Goal: Navigation & Orientation: Find specific page/section

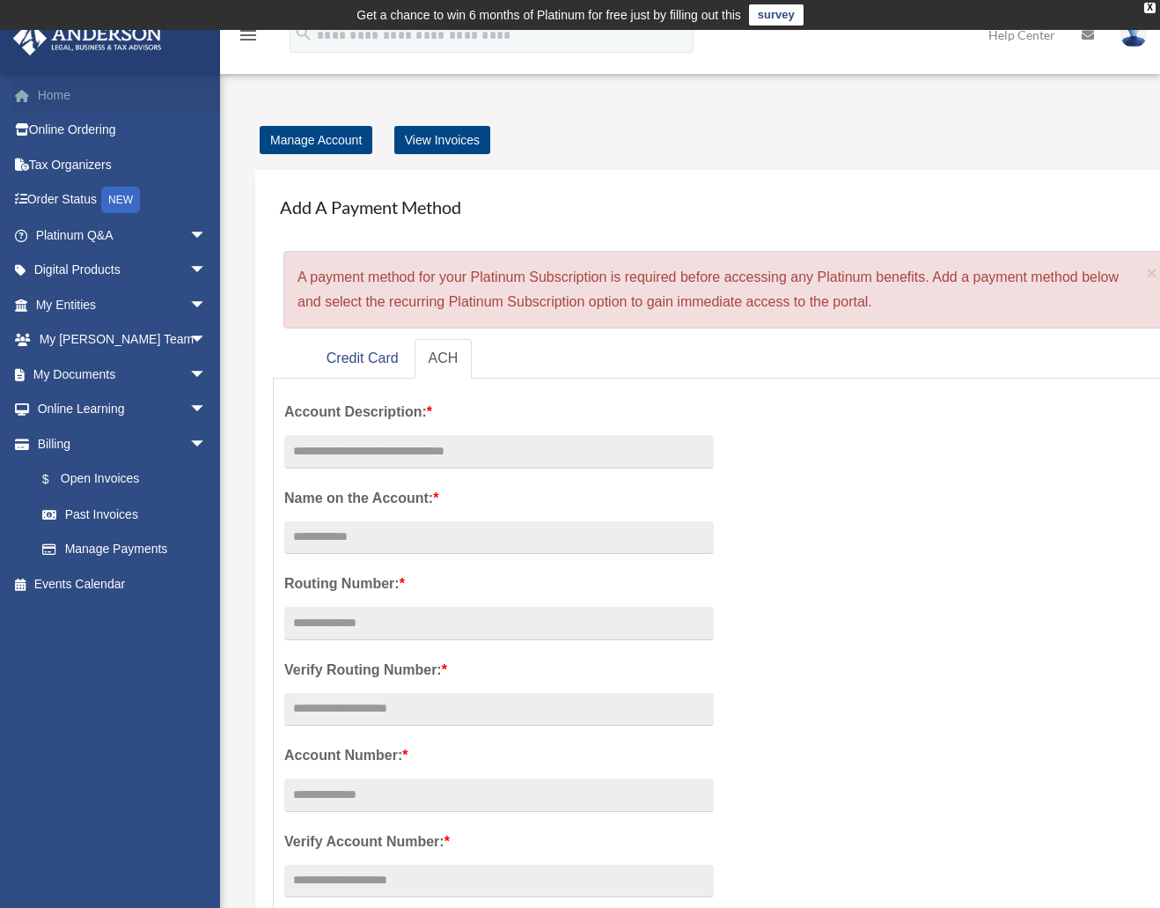
click at [58, 96] on link "Home" at bounding box center [122, 94] width 221 height 35
click at [70, 175] on link "Tax Organizers" at bounding box center [122, 164] width 221 height 35
click at [90, 338] on link "My Anderson Team arrow_drop_down" at bounding box center [122, 339] width 221 height 35
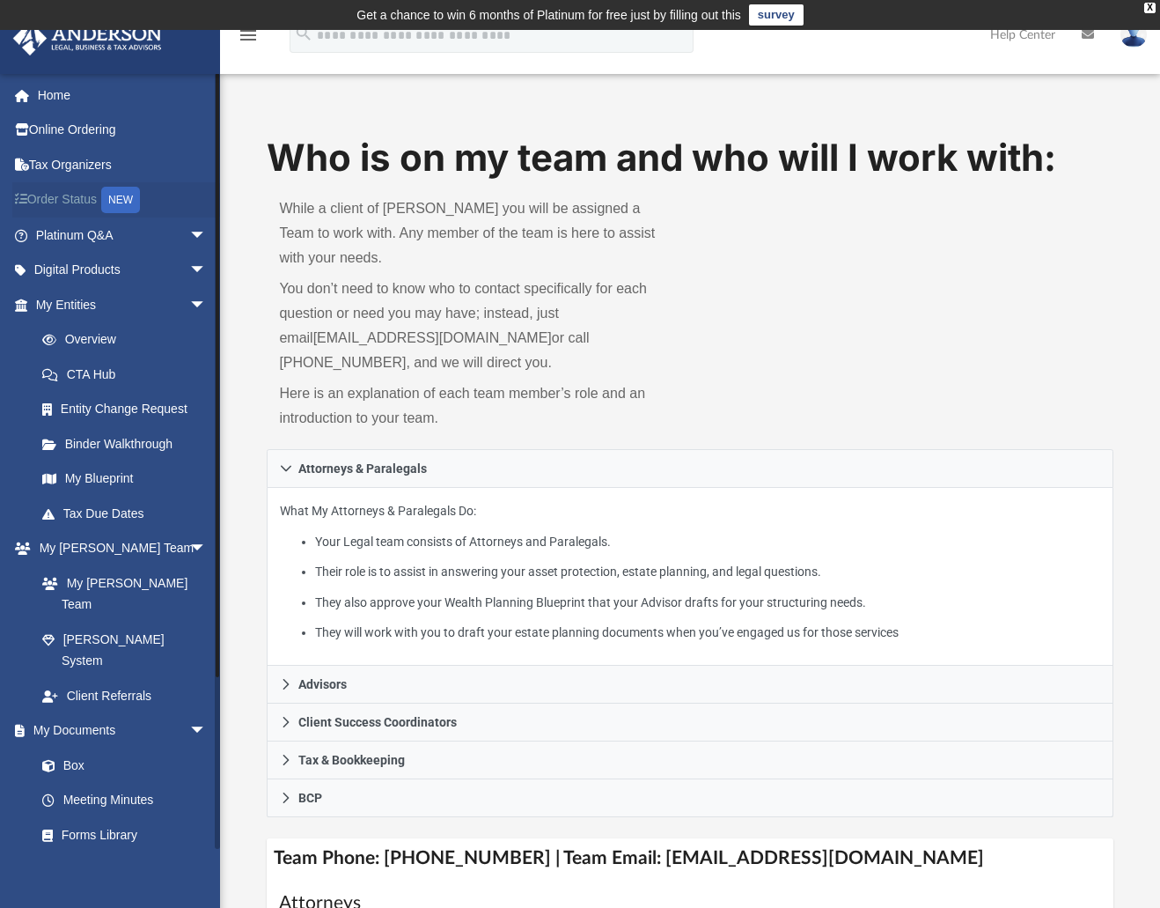
click at [71, 197] on link "Order Status NEW" at bounding box center [122, 200] width 221 height 36
click at [78, 371] on link "CTA Hub" at bounding box center [129, 374] width 209 height 35
click at [78, 336] on link "Overview" at bounding box center [129, 339] width 209 height 35
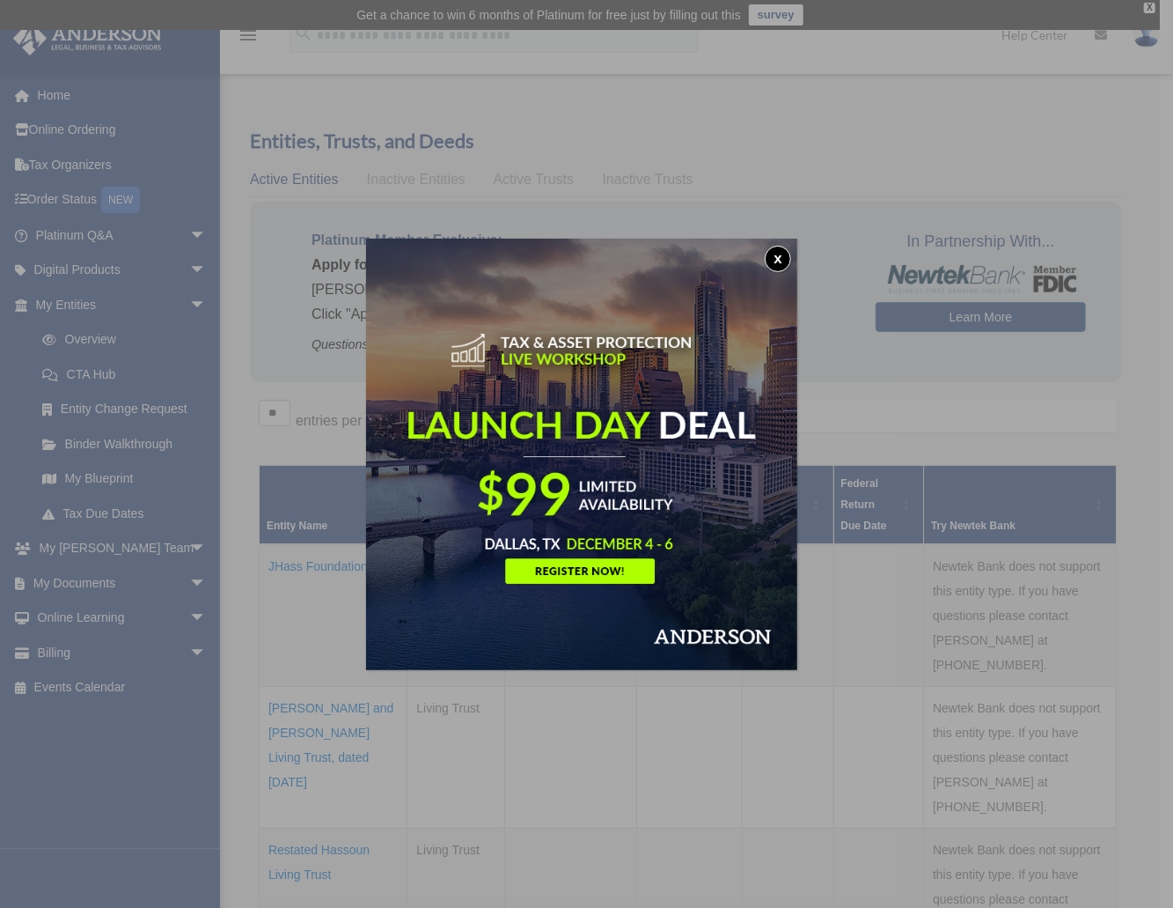
click at [781, 258] on button "x" at bounding box center [778, 259] width 26 height 26
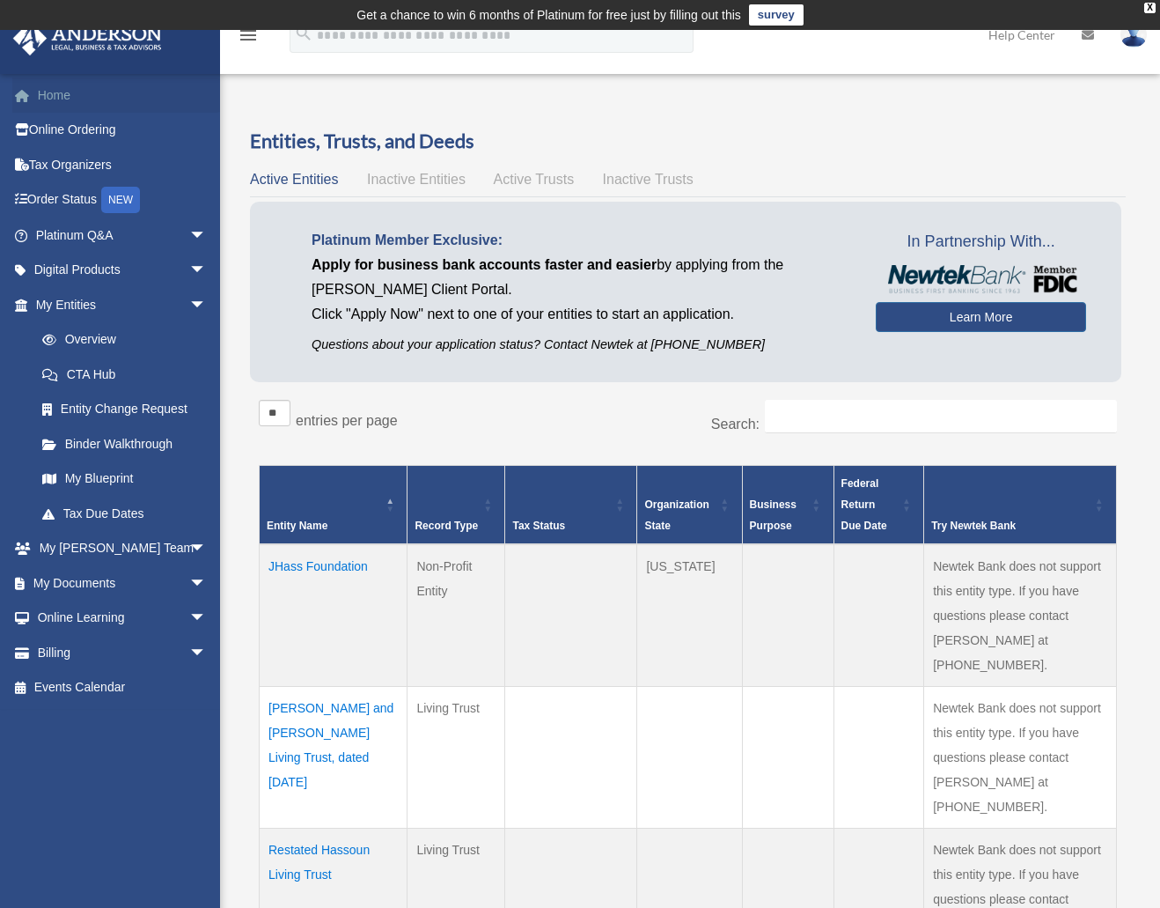
click at [55, 95] on link "Home" at bounding box center [122, 94] width 221 height 35
